Goal: Transaction & Acquisition: Book appointment/travel/reservation

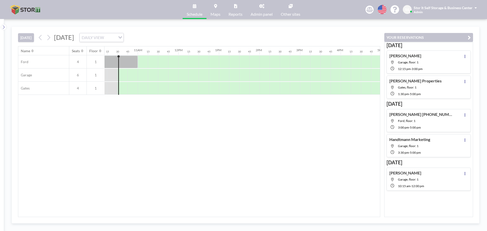
scroll to position [0, 416]
click at [52, 37] on button at bounding box center [49, 37] width 8 height 8
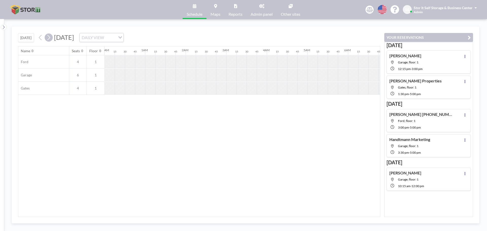
click at [52, 37] on button at bounding box center [49, 37] width 8 height 8
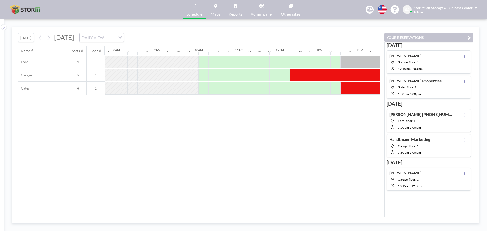
scroll to position [0, 315]
click at [202, 77] on div at bounding box center [201, 75] width 10 height 13
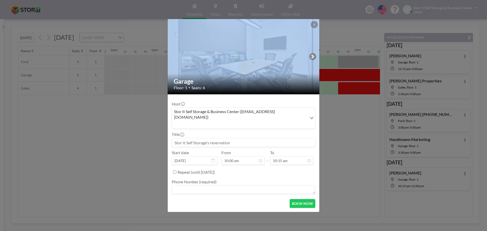
click at [202, 77] on div at bounding box center [244, 56] width 152 height 75
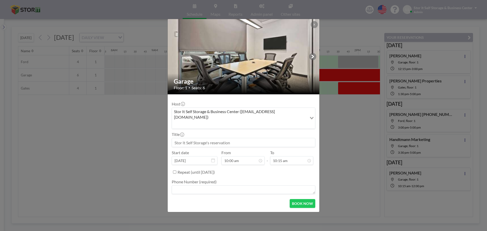
click at [231, 138] on input at bounding box center [243, 142] width 143 height 9
type input "[PERSON_NAME]"
click at [283, 156] on input "10:15 am" at bounding box center [291, 160] width 43 height 9
click at [281, 111] on div "12:00 pm" at bounding box center [285, 115] width 59 height 9
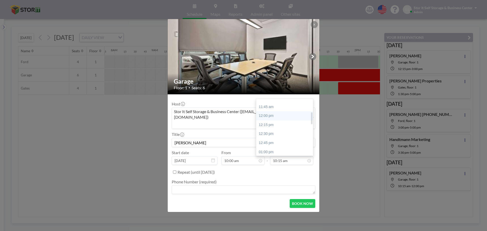
type input "12:00 pm"
click at [214, 185] on textarea at bounding box center [244, 189] width 144 height 9
type textarea "N/A"
click at [305, 199] on button "BOOK NOW" at bounding box center [303, 203] width 26 height 9
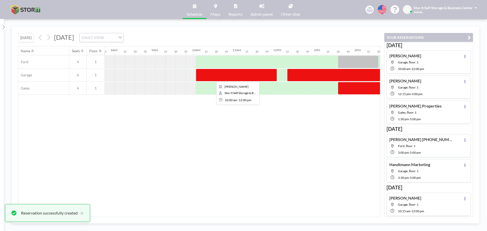
click at [271, 73] on div at bounding box center [236, 75] width 81 height 13
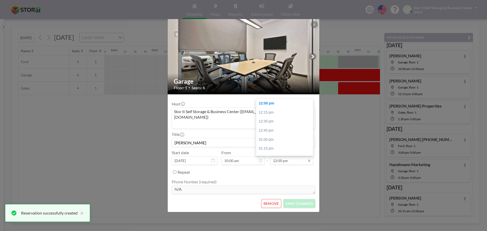
click at [283, 156] on input "12:00 pm" at bounding box center [291, 160] width 43 height 9
click at [281, 108] on div "12:15 pm" at bounding box center [285, 112] width 59 height 9
type input "12:15 pm"
click at [289, 156] on input "12:15 pm" at bounding box center [291, 160] width 43 height 9
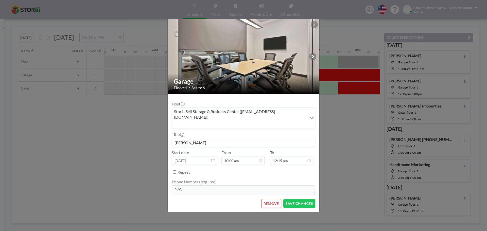
click at [284, 169] on div "Repeat" at bounding box center [247, 172] width 138 height 8
click at [297, 199] on button "SAVE CHANGES" at bounding box center [299, 203] width 32 height 9
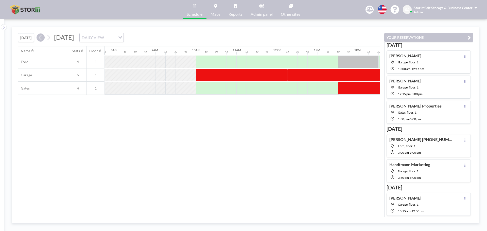
click at [40, 37] on icon at bounding box center [40, 37] width 3 height 5
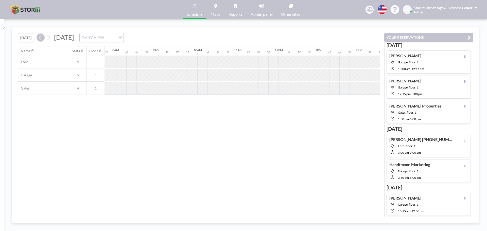
scroll to position [0, 315]
click at [40, 37] on icon at bounding box center [40, 37] width 3 height 5
